Goal: Communication & Community: Answer question/provide support

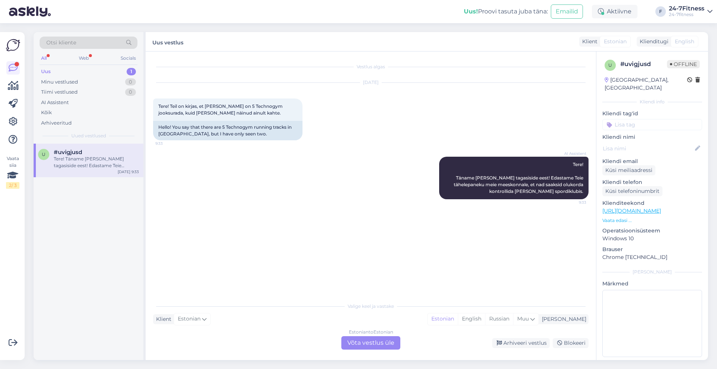
click at [376, 344] on div "Estonian to Estonian Võta vestlus üle" at bounding box center [370, 343] width 59 height 13
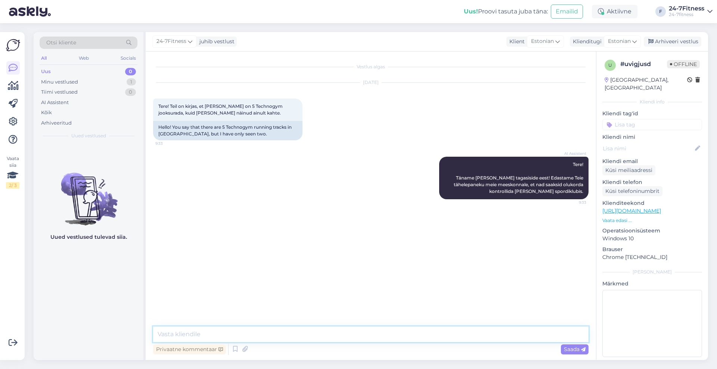
click at [371, 331] on textarea at bounding box center [371, 335] width 436 height 16
paste textarea "Tere Kokku on 5 jooksurada 2 tk Technogym tavalist rada +3 tk technogym kumerat…"
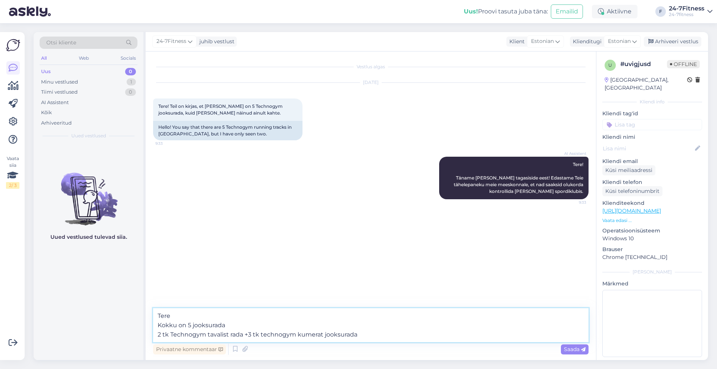
click at [214, 318] on textarea "Tere Kokku on 5 jooksurada 2 tk Technogym tavalist rada +3 tk technogym kumerat…" at bounding box center [371, 326] width 436 height 34
click at [186, 325] on textarea "Tere! Kokku on 5 jooksurada 2 tk Technogym tavalist rada +3 tk technogym kumera…" at bounding box center [371, 326] width 436 height 34
click at [157, 333] on textarea "Tere! Kokku on [PERSON_NAME] 5 jooksurada 2 tk Technogym tavalist rada +3 tk te…" at bounding box center [371, 326] width 436 height 34
click at [369, 332] on textarea "Tere! Kokku on [PERSON_NAME] 5 jooksurada: 2 tk Technogym tavalist rada +3 tk t…" at bounding box center [371, 330] width 436 height 25
click at [470, 334] on textarea "Tere! Kokku on [PERSON_NAME] 5 jooksurada: 2 tk Technogym tavalist rada +3 tk T…" at bounding box center [371, 330] width 436 height 25
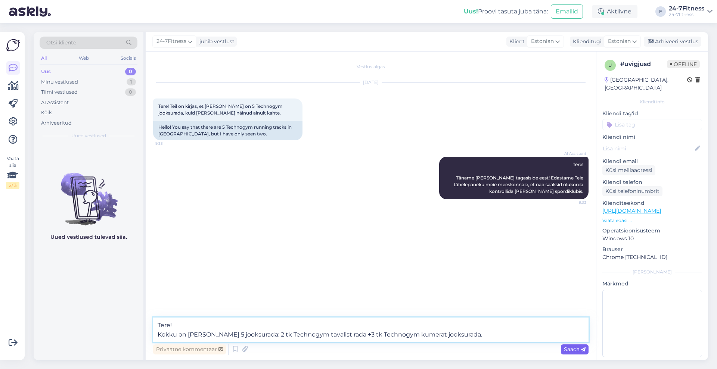
type textarea "Tere! Kokku on [PERSON_NAME] 5 jooksurada: 2 tk Technogym tavalist rada +3 tk T…"
click at [578, 350] on span "Saada" at bounding box center [575, 349] width 22 height 7
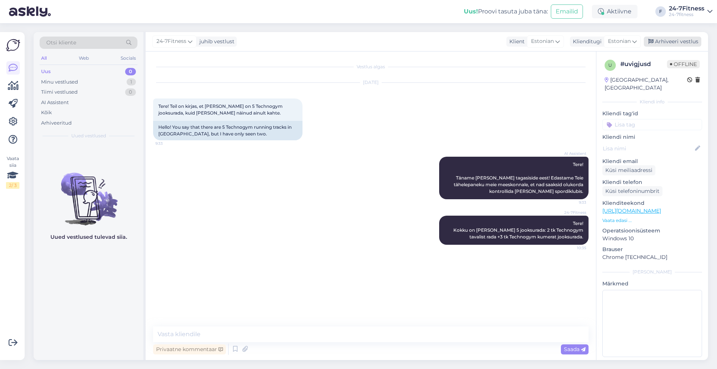
click at [668, 40] on div "Arhiveeri vestlus" at bounding box center [673, 42] width 58 height 10
